Goal: Check status: Check status

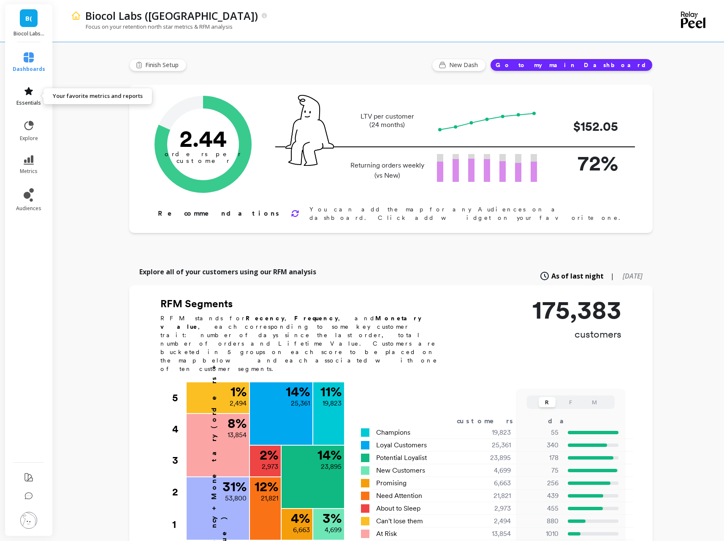
click at [27, 98] on link "essentials" at bounding box center [29, 96] width 33 height 20
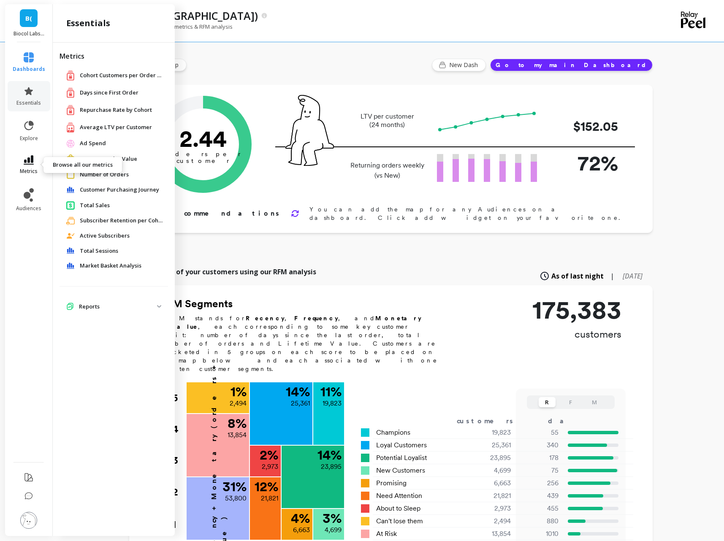
click at [33, 167] on link "metrics" at bounding box center [29, 164] width 33 height 19
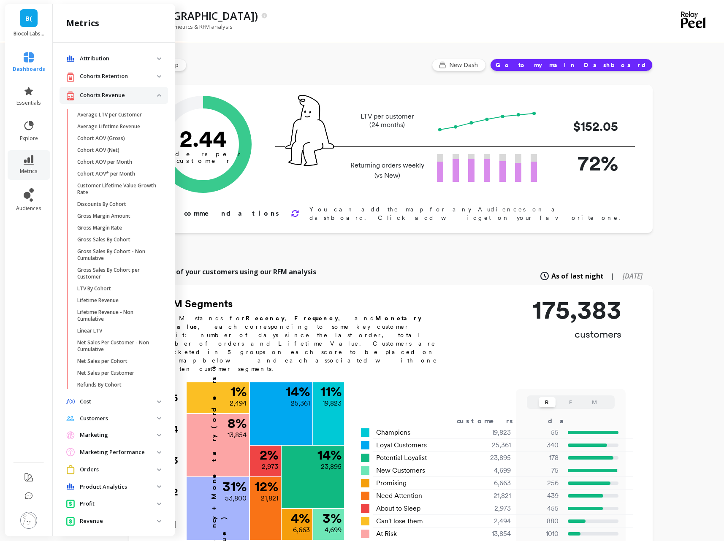
click at [33, 85] on li "essentials" at bounding box center [29, 96] width 43 height 30
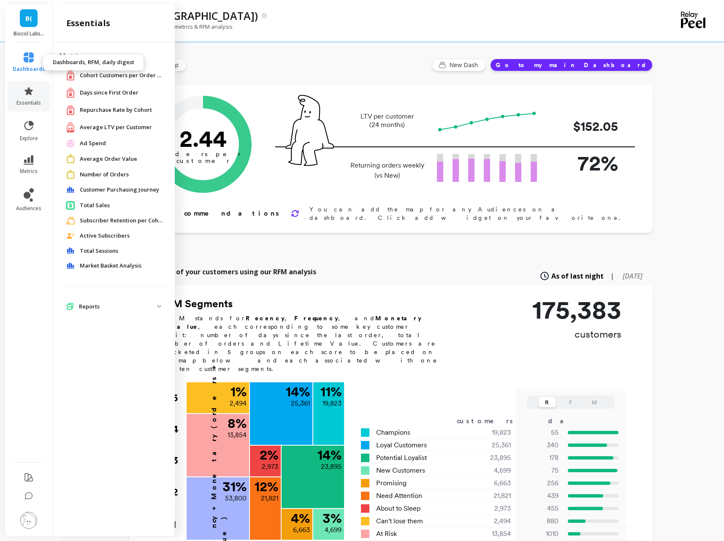
click at [32, 59] on icon at bounding box center [29, 57] width 10 height 10
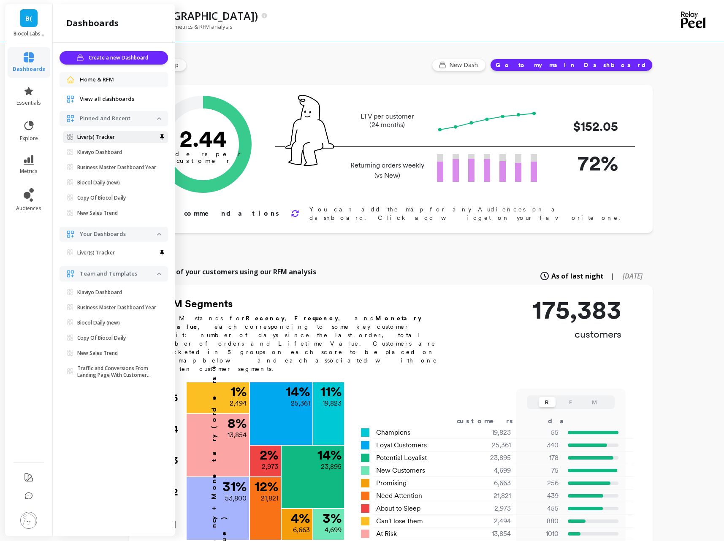
click at [117, 138] on span "Liver(s) Tracker" at bounding box center [112, 137] width 90 height 7
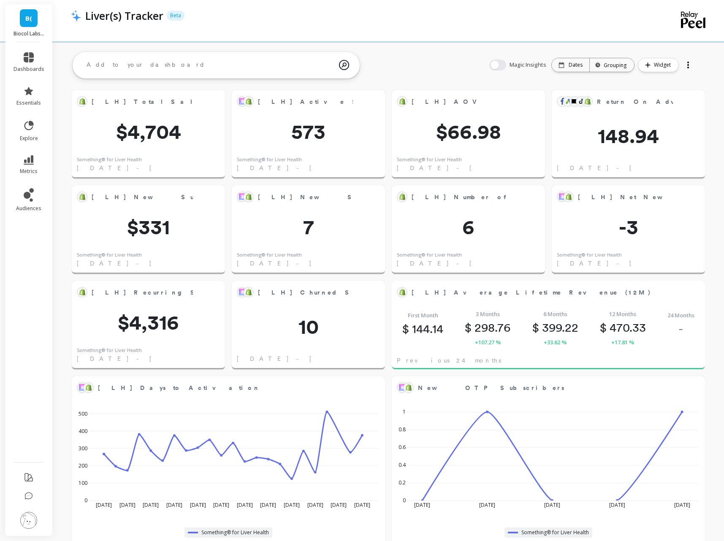
scroll to position [232, 616]
click at [343, 291] on span "[LH] Churned Subscriptions MTD" at bounding box center [354, 292] width 192 height 9
click at [372, 297] on button at bounding box center [375, 292] width 10 height 12
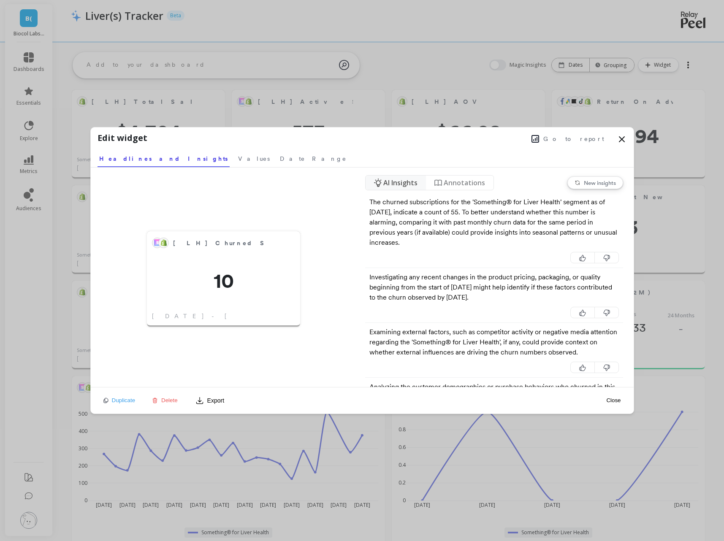
click at [593, 138] on span "Go to report" at bounding box center [573, 139] width 61 height 8
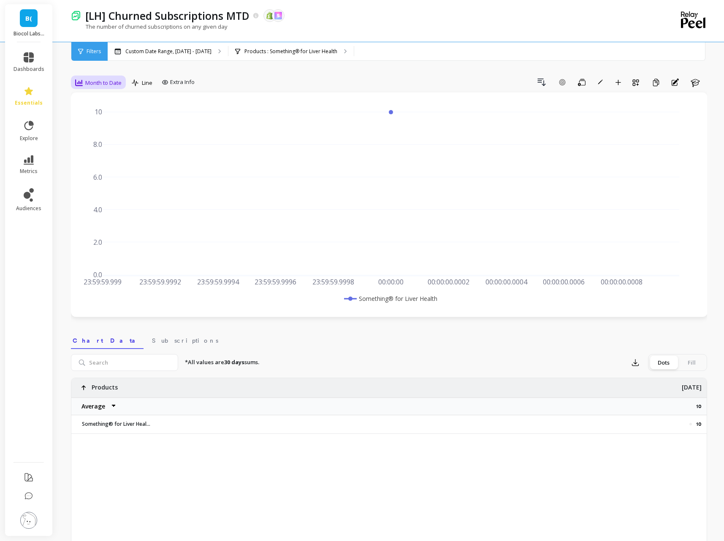
click at [115, 82] on span "Month to Date" at bounding box center [103, 83] width 36 height 8
click at [323, 52] on p "Products : Something® for Liver Health" at bounding box center [290, 51] width 93 height 7
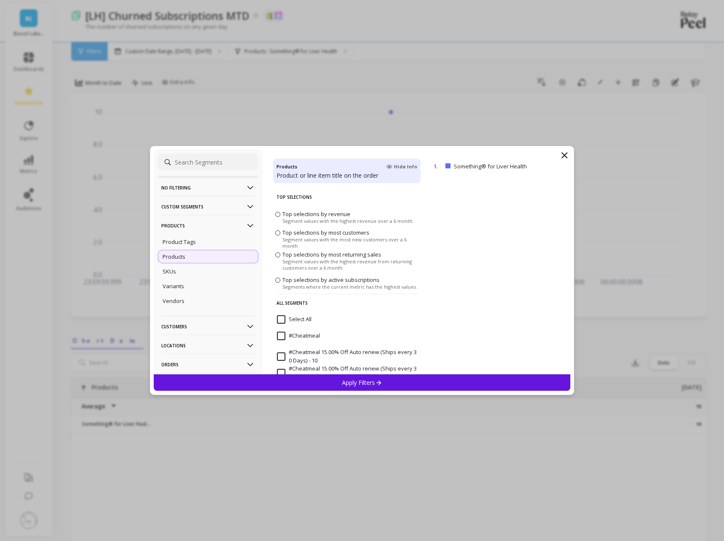
click at [284, 316] on input "Select All" at bounding box center [294, 319] width 35 height 8
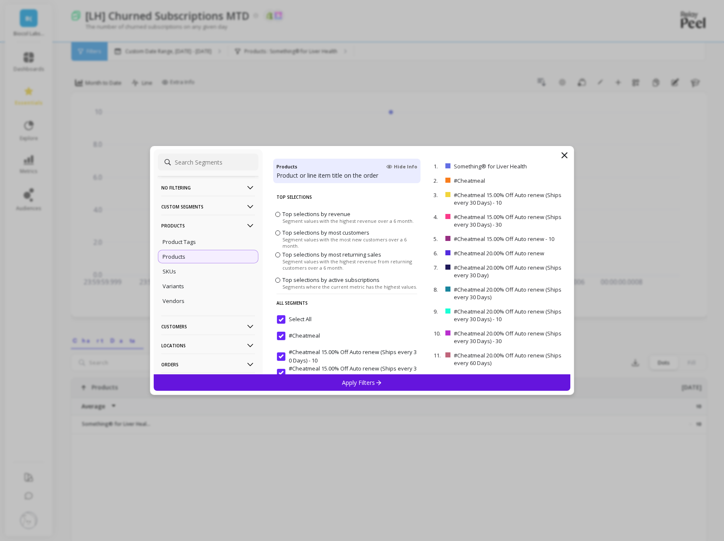
click at [315, 378] on div "Apply Filters" at bounding box center [362, 383] width 417 height 16
